Goal: Transaction & Acquisition: Purchase product/service

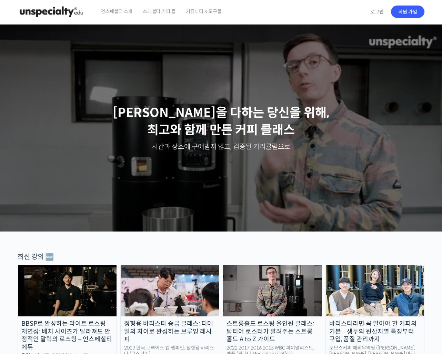
scroll to position [67, 0]
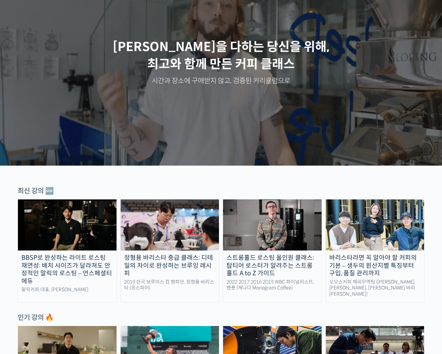
click at [276, 259] on div "스트롱홀드 로스팅 올인원 클래스: 탑티어 로스터가 알려주는 스트롱홀드 A to Z 가이드" at bounding box center [272, 265] width 99 height 23
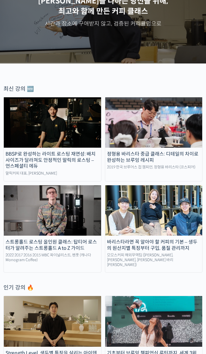
scroll to position [0, 0]
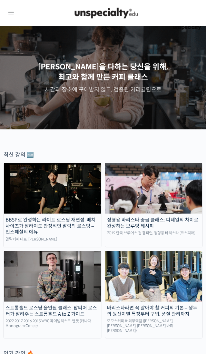
click at [62, 313] on div "스트롱홀드 로스팅 올인원 클래스: 탑티어 로스터가 알려주는 스트롱홀드 A to Z 가이드" at bounding box center [52, 311] width 97 height 12
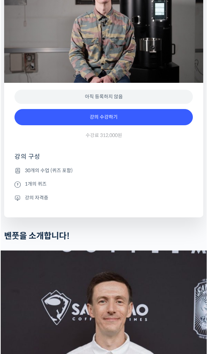
scroll to position [269, 0]
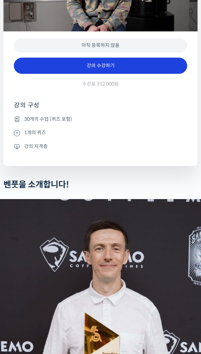
click at [102, 74] on link "강의 수강하기" at bounding box center [100, 66] width 173 height 17
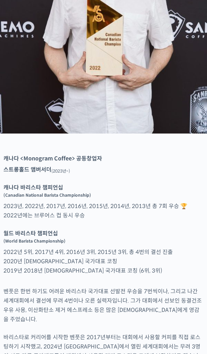
scroll to position [389, 0]
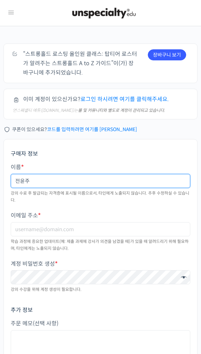
type input "전윤주"
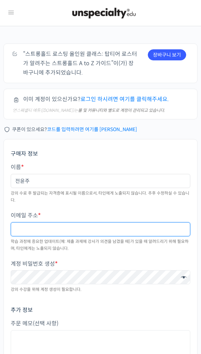
type input "ㄴ"
type input "swee"
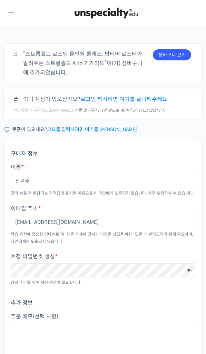
click at [60, 222] on input "sweetyhun31@hanmail.net" at bounding box center [103, 222] width 185 height 14
drag, startPoint x: 53, startPoint y: 222, endPoint x: 114, endPoint y: 222, distance: 60.4
click at [114, 222] on input "sweetyhun31@hanmail.net" at bounding box center [103, 222] width 185 height 14
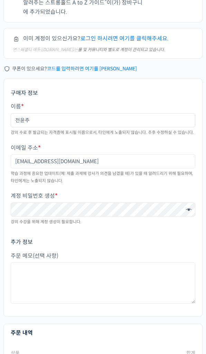
type input "[EMAIL_ADDRESS][DOMAIN_NAME]"
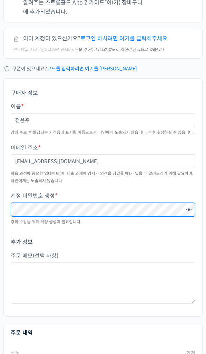
scroll to position [75, 0]
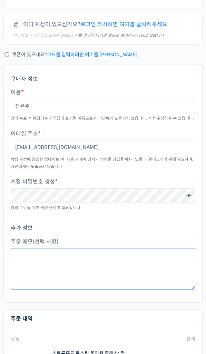
click at [71, 252] on textarea "주문 메모 (선택 사항)" at bounding box center [103, 268] width 185 height 41
type textarea "d"
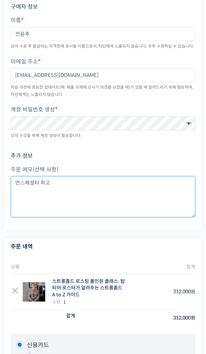
scroll to position [319, 0]
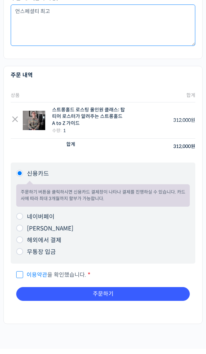
type textarea "언스페셜티 최고"
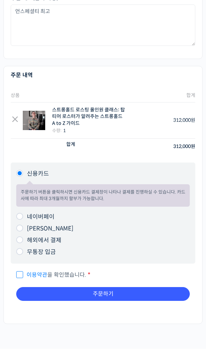
click at [32, 214] on label "네이버페이" at bounding box center [41, 216] width 28 height 7
click at [23, 214] on input "네이버페이" at bounding box center [19, 216] width 7 height 7
radio input "true"
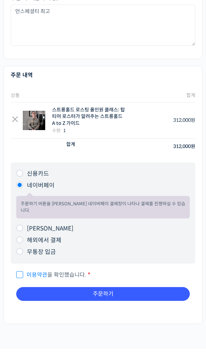
click at [32, 271] on link "이용약관" at bounding box center [37, 274] width 21 height 7
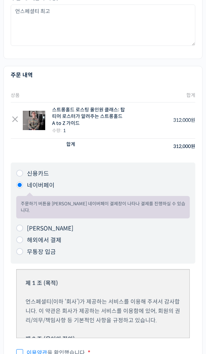
click at [22, 349] on span "이용약관 을 확인했습니다." at bounding box center [51, 352] width 70 height 7
click at [21, 348] on input "이용약관 을 확인했습니다. *" at bounding box center [18, 350] width 4 height 4
checkbox input "true"
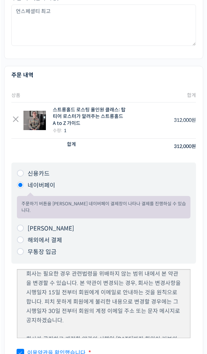
scroll to position [552, 0]
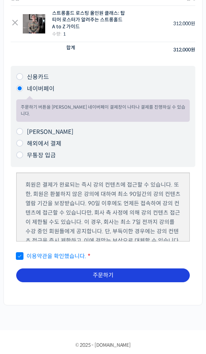
click at [124, 269] on button "주문하기" at bounding box center [103, 276] width 174 height 14
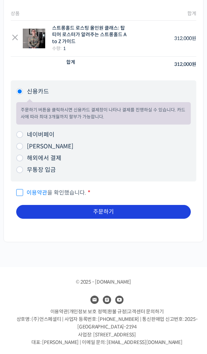
click at [118, 207] on button "주문하기" at bounding box center [103, 212] width 175 height 14
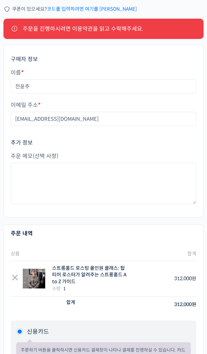
scroll to position [23, 0]
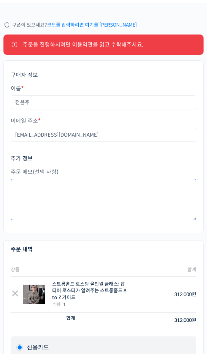
click at [63, 191] on textarea "주문 메모 (선택 사항)" at bounding box center [104, 199] width 186 height 41
type textarea "언스페셜티 짱"
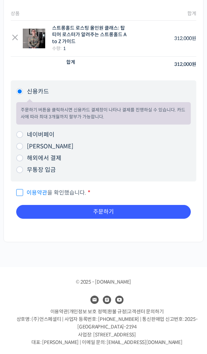
scroll to position [0, 0]
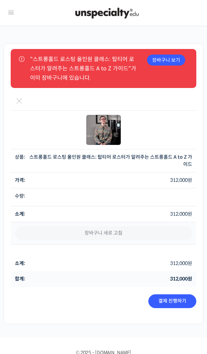
click at [106, 197] on td "스트롱홀드 로스팅 올인원 클래스: 탑티어 로스터가 알려주는 스트롱홀드 A to Z 가이드 quantity - 1 +" at bounding box center [104, 197] width 186 height 18
click at [20, 101] on link "×" at bounding box center [19, 102] width 9 height 9
click at [18, 101] on div at bounding box center [104, 169] width 186 height 151
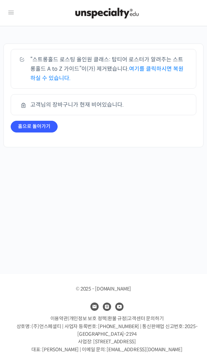
click at [140, 71] on link "여기를 클릭하시면 복원하실 수 있습니다." at bounding box center [106, 73] width 153 height 17
click at [33, 128] on link "홈으로 돌아가기" at bounding box center [34, 127] width 47 height 12
click at [30, 127] on link "홈으로 돌아가기" at bounding box center [34, 127] width 47 height 12
click at [45, 127] on link "홈으로 돌아가기" at bounding box center [34, 127] width 47 height 12
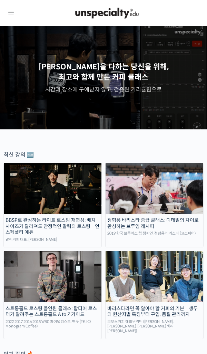
scroll to position [196, 0]
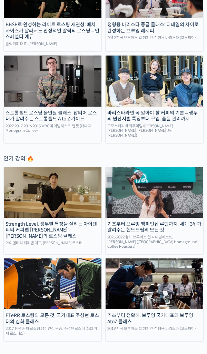
click at [70, 101] on img at bounding box center [53, 81] width 98 height 51
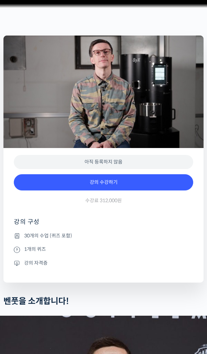
scroll to position [334, 0]
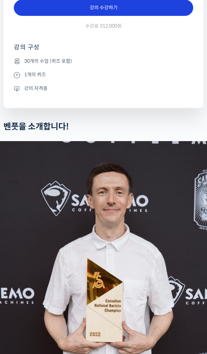
click at [126, 16] on link "강의 수강하기" at bounding box center [103, 8] width 179 height 17
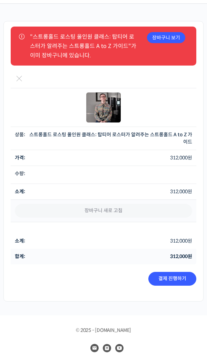
scroll to position [73, 0]
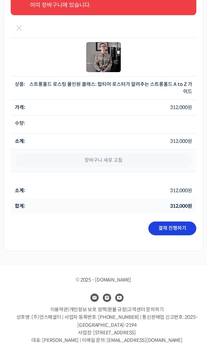
click at [167, 231] on link "결제 진행하기" at bounding box center [172, 229] width 48 height 14
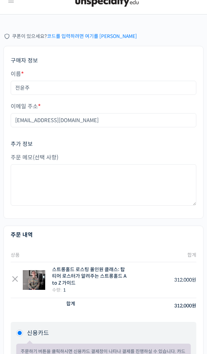
scroll to position [31, 0]
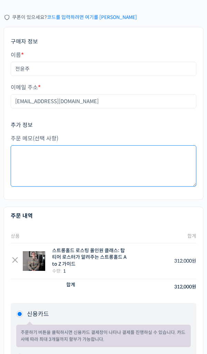
click at [51, 156] on textarea "주문 메모 (선택 사항)" at bounding box center [104, 165] width 186 height 41
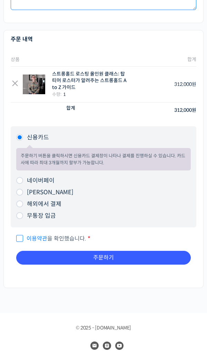
type textarea "^^"
click at [19, 236] on span "이용약관 을 확인했습니다." at bounding box center [51, 238] width 70 height 7
click at [19, 236] on input "이용약관 을 확인했습니다. *" at bounding box center [18, 235] width 4 height 4
checkbox input "true"
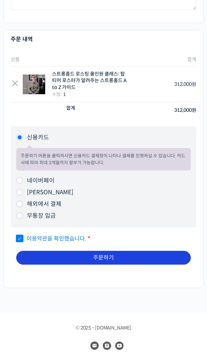
click at [85, 261] on button "주문하기" at bounding box center [103, 258] width 175 height 14
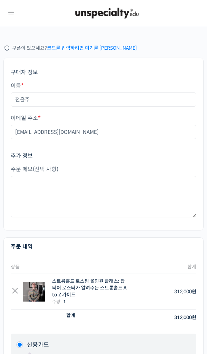
click at [90, 48] on link "코드를 입력하려면 여기를 [PERSON_NAME]" at bounding box center [92, 48] width 90 height 6
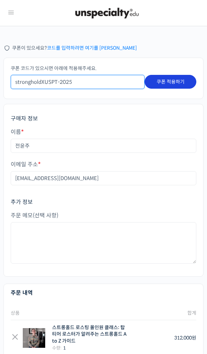
type input "strongholdXUSPT-2025"
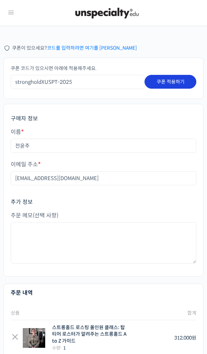
click at [177, 77] on button "쿠폰 적용하기" at bounding box center [171, 82] width 52 height 14
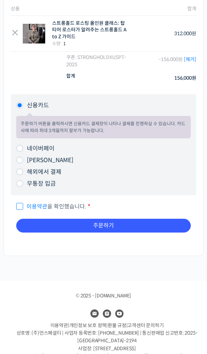
scroll to position [223, 0]
